Goal: Contribute content: Contribute content

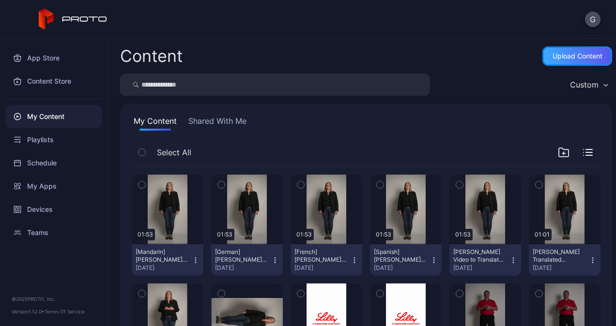
click at [551, 64] on div "Upload Content" at bounding box center [578, 56] width 70 height 19
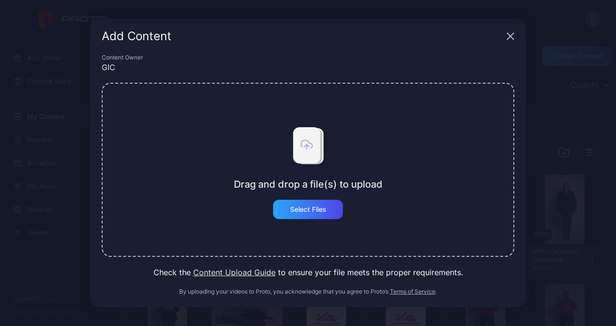
click at [344, 213] on div "Drag and drop a file(s) to upload Select Files" at bounding box center [308, 170] width 149 height 99
click at [335, 212] on div "Select Files" at bounding box center [308, 209] width 70 height 19
click at [311, 218] on div "Select Files" at bounding box center [308, 209] width 70 height 19
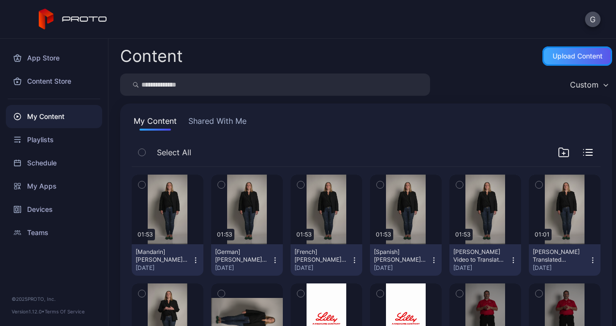
click at [551, 64] on div "Upload Content" at bounding box center [578, 56] width 70 height 19
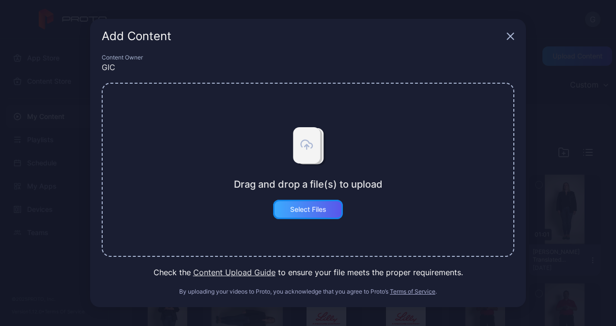
click at [319, 211] on div "Select Files" at bounding box center [308, 210] width 36 height 8
click at [314, 201] on button "Select Files" at bounding box center [308, 209] width 70 height 19
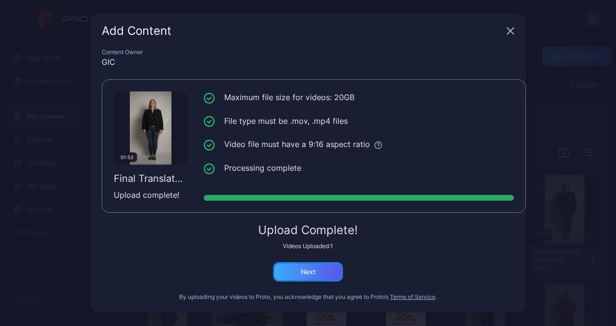
click at [295, 270] on div "Next" at bounding box center [308, 272] width 70 height 19
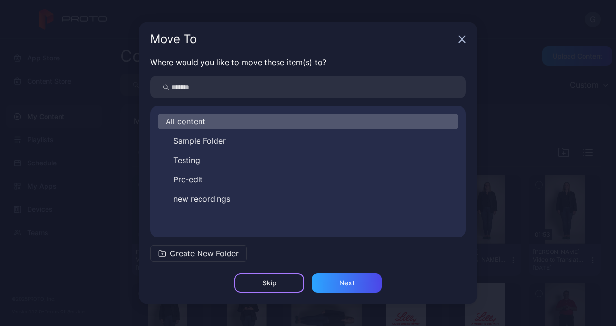
click at [292, 285] on div "Skip" at bounding box center [269, 283] width 70 height 19
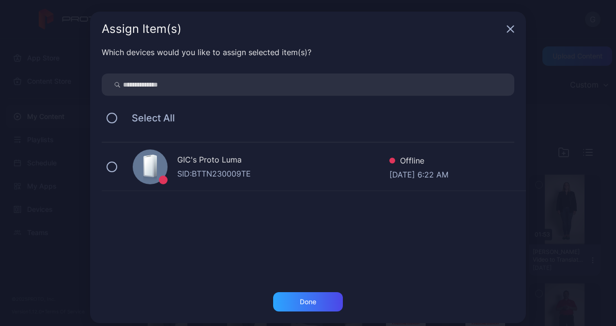
click at [273, 170] on div "SID: BTTN230009TE" at bounding box center [283, 174] width 212 height 12
click at [286, 310] on div "Done" at bounding box center [308, 302] width 70 height 19
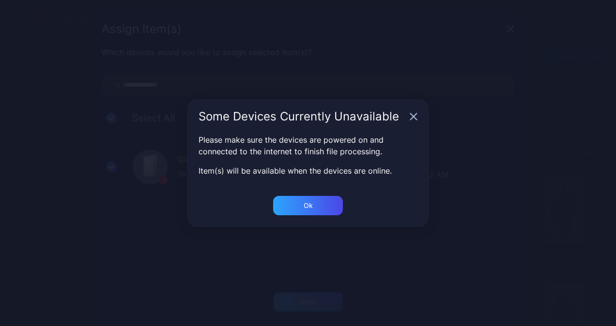
click at [286, 306] on body "G App Store Content Store My Content Playlists Schedule My Apps Devices Teams ©…" at bounding box center [308, 163] width 616 height 326
click at [330, 195] on div "Please make sure the devices are powered on and connected to the internet to fi…" at bounding box center [308, 170] width 436 height 246
click at [327, 293] on div "Ok" at bounding box center [308, 302] width 70 height 19
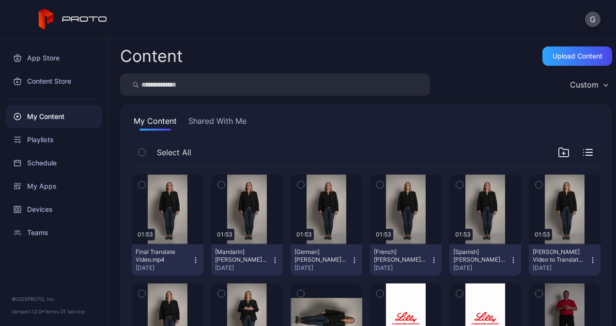
click at [195, 263] on icon "button" at bounding box center [195, 263] width 0 height 0
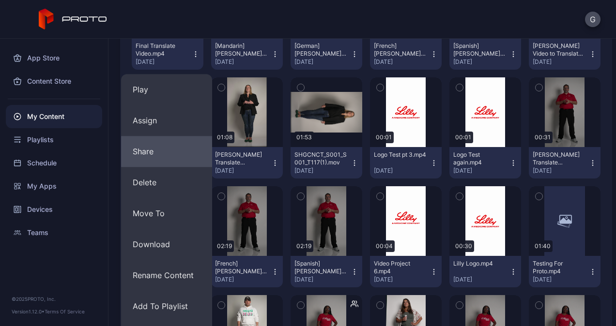
scroll to position [194, 0]
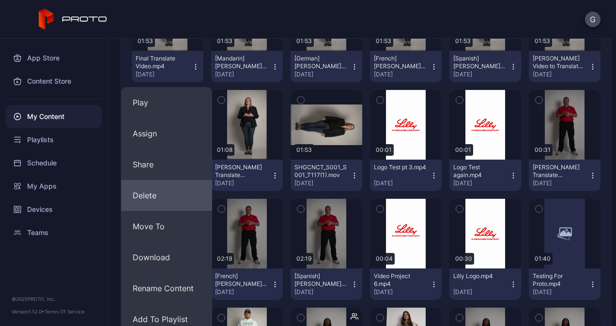
click at [172, 191] on button "Delete" at bounding box center [166, 195] width 91 height 31
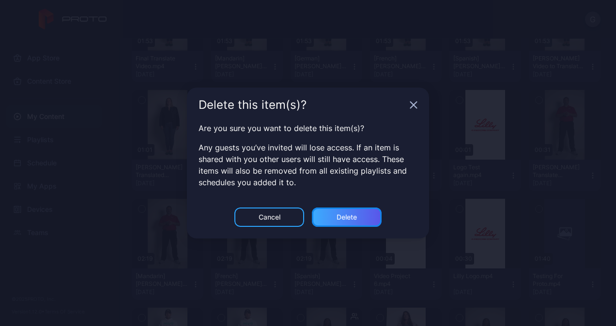
click at [334, 218] on div "Delete" at bounding box center [347, 217] width 70 height 19
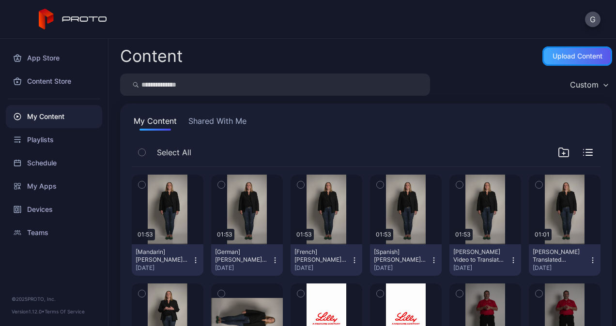
click at [553, 52] on div "Upload Content" at bounding box center [578, 56] width 50 height 8
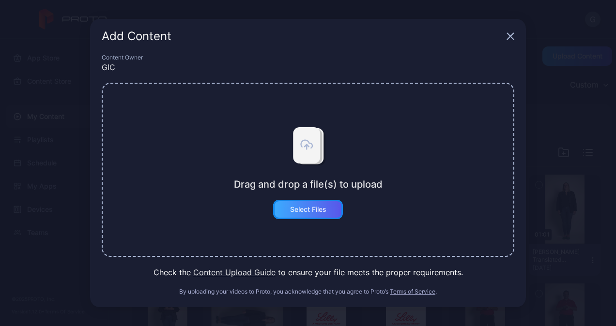
click at [307, 204] on div "Select Files" at bounding box center [308, 209] width 70 height 19
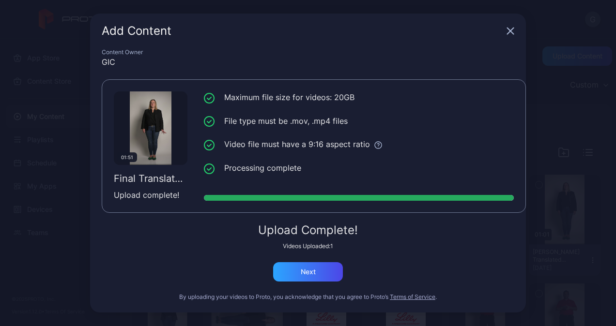
click at [327, 258] on div "Upload Complete! Videos Uploaded: 1 Next" at bounding box center [308, 253] width 413 height 57
click at [308, 267] on div "Next" at bounding box center [308, 272] width 70 height 19
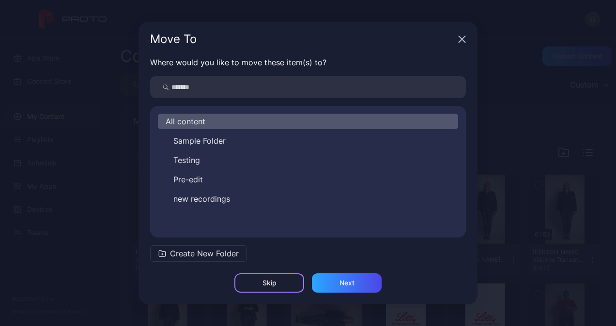
click at [267, 280] on div "Skip" at bounding box center [270, 283] width 14 height 8
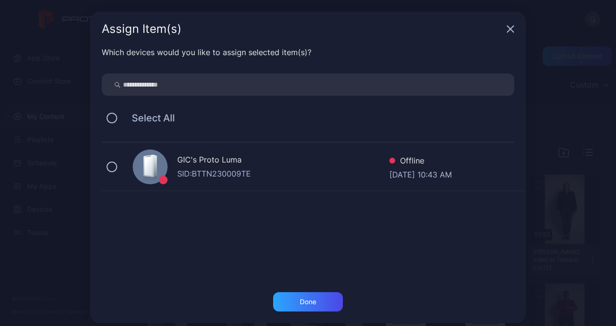
drag, startPoint x: 319, startPoint y: 163, endPoint x: 314, endPoint y: 178, distance: 16.2
click at [319, 164] on div "GIC's Proto Luma" at bounding box center [283, 161] width 212 height 14
click at [306, 303] on div "Done" at bounding box center [308, 302] width 16 height 8
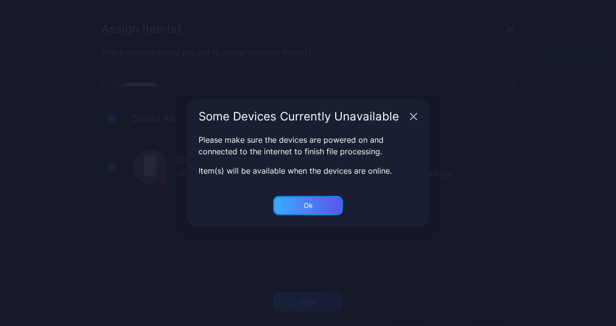
click at [331, 293] on div "Ok" at bounding box center [308, 302] width 70 height 19
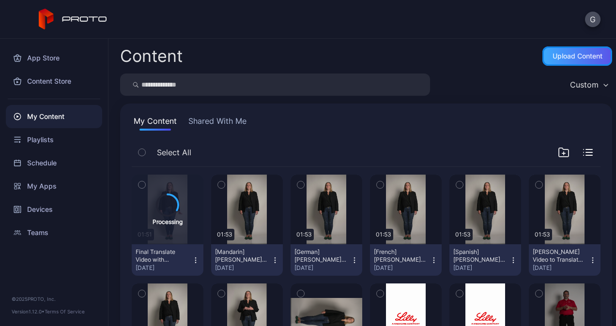
click at [553, 58] on div "Upload Content" at bounding box center [578, 56] width 50 height 8
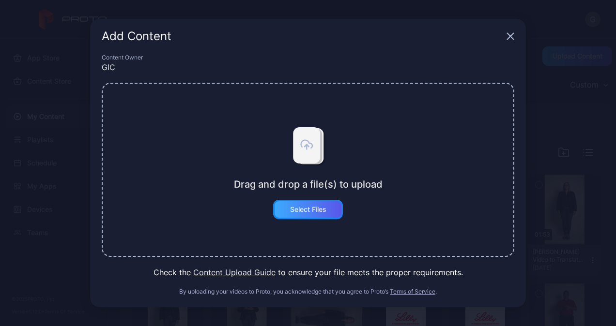
click at [317, 208] on div "Select Files" at bounding box center [308, 210] width 36 height 8
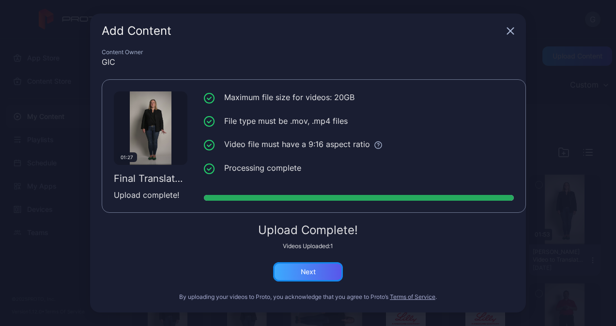
click at [289, 265] on div "Next" at bounding box center [308, 272] width 70 height 19
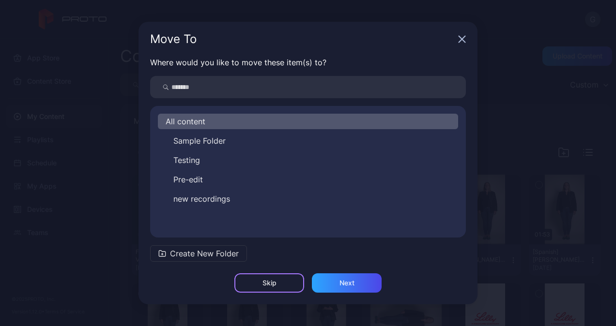
click at [299, 284] on div "Skip" at bounding box center [269, 283] width 70 height 19
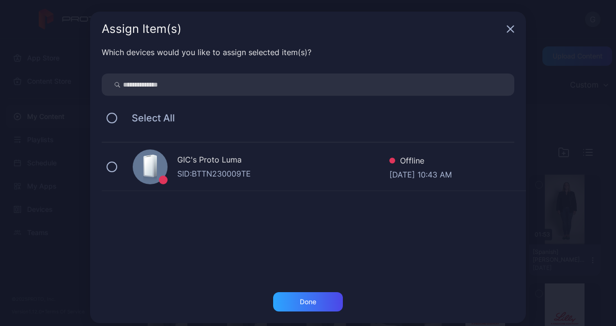
click at [284, 172] on div "SID: BTTN230009TE" at bounding box center [283, 174] width 212 height 12
click at [295, 307] on div "Done" at bounding box center [308, 302] width 70 height 19
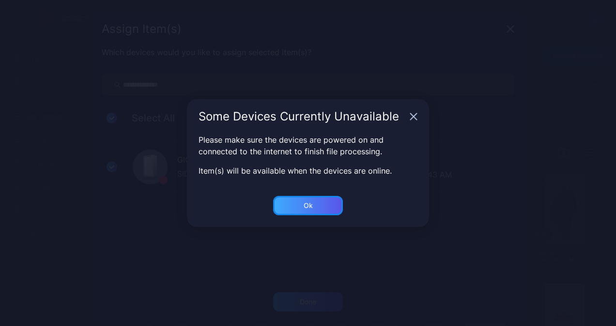
click at [296, 293] on div "Ok" at bounding box center [308, 302] width 70 height 19
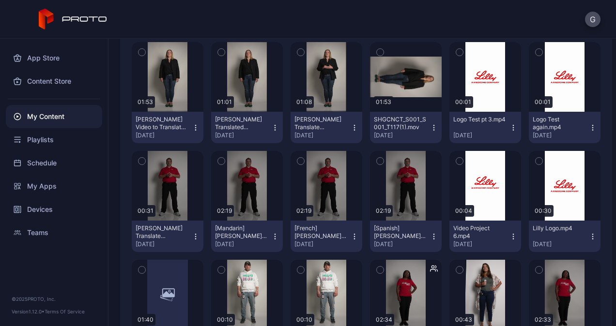
scroll to position [291, 0]
